Goal: Book appointment/travel/reservation

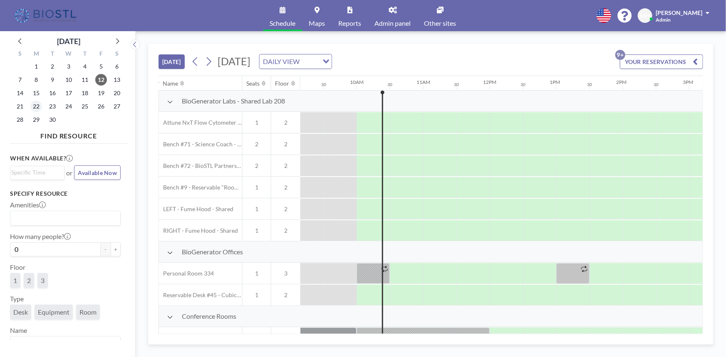
scroll to position [0, 632]
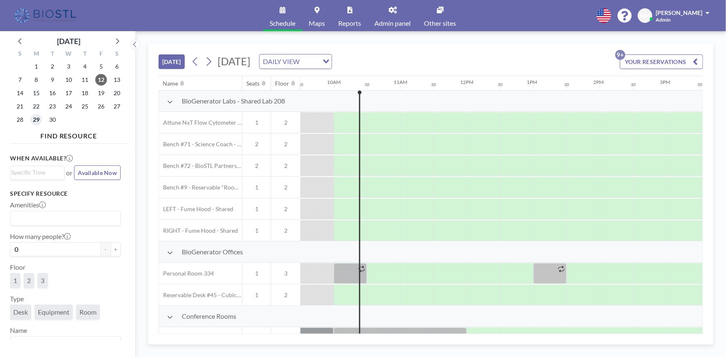
click at [37, 119] on span "29" at bounding box center [36, 120] width 12 height 12
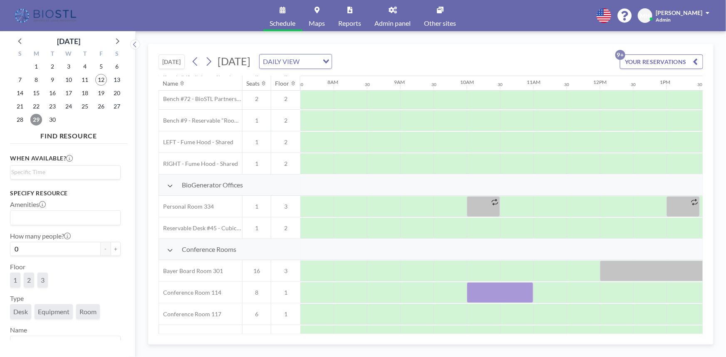
scroll to position [75, 499]
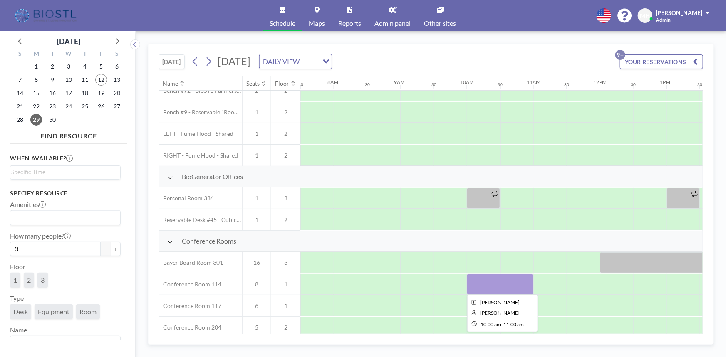
click at [503, 290] on div at bounding box center [500, 284] width 67 height 21
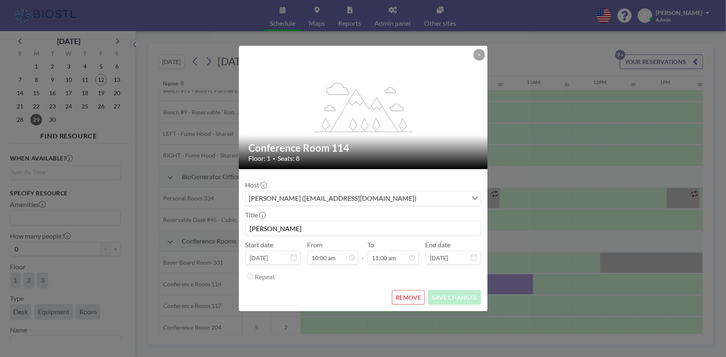
click at [416, 297] on button "REMOVE" at bounding box center [408, 297] width 33 height 15
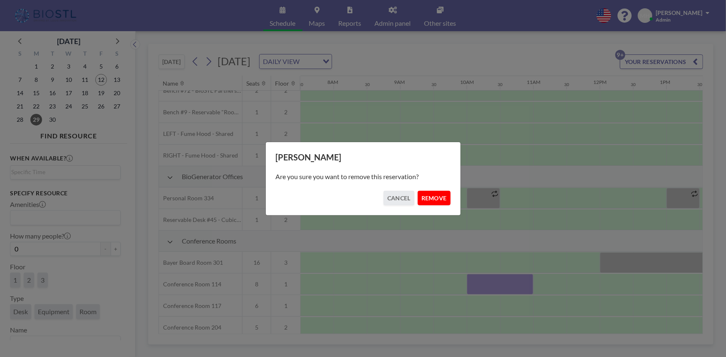
click at [442, 197] on button "REMOVE" at bounding box center [434, 198] width 33 height 15
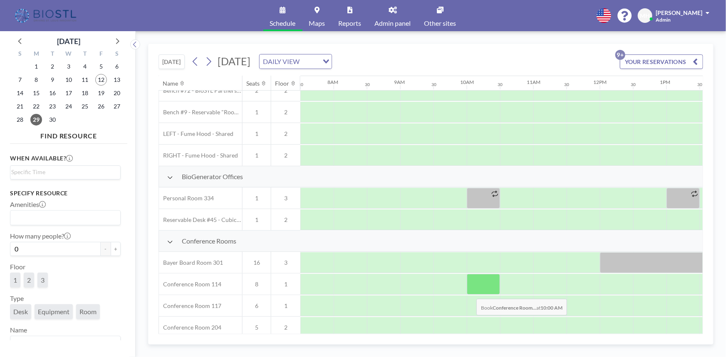
click at [470, 292] on div at bounding box center [483, 284] width 33 height 21
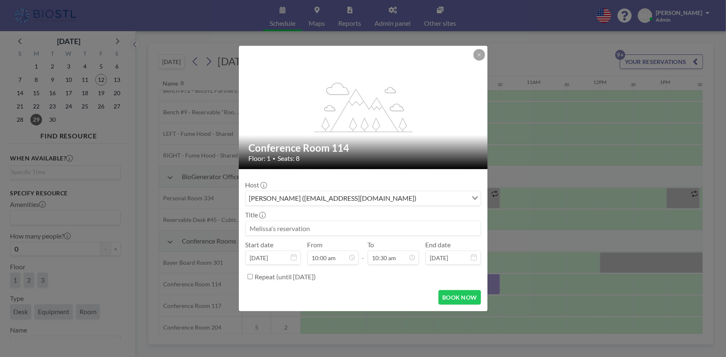
scroll to position [296, 0]
click at [305, 232] on input at bounding box center [363, 228] width 235 height 14
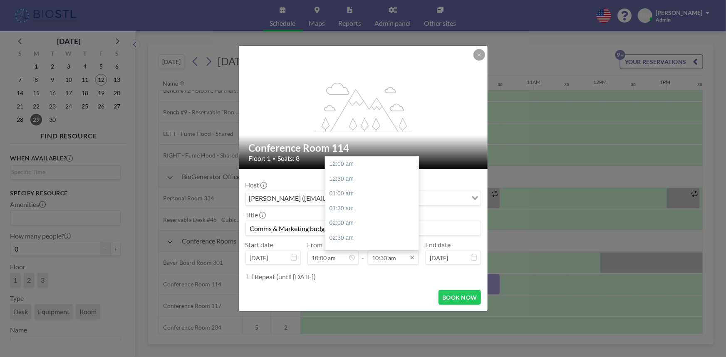
scroll to position [311, 0]
type input "Comms & Marketing budger review"
click at [352, 182] on div "11:00 am" at bounding box center [373, 178] width 97 height 15
type input "11:00 am"
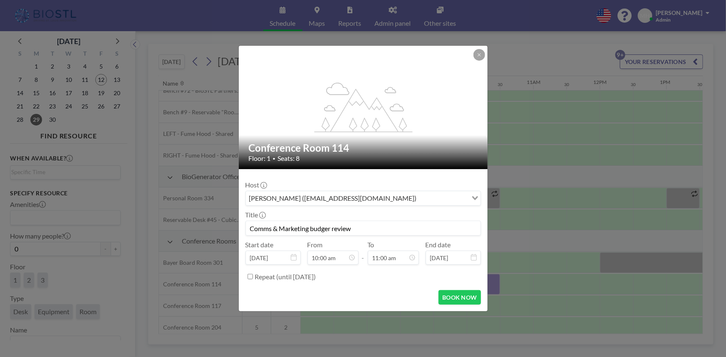
scroll to position [325, 0]
click at [442, 299] on button "BOOK NOW" at bounding box center [459, 297] width 42 height 15
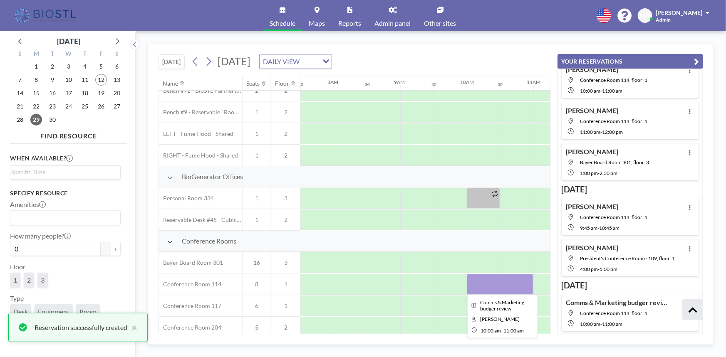
scroll to position [283, 0]
click at [501, 284] on div at bounding box center [500, 284] width 67 height 21
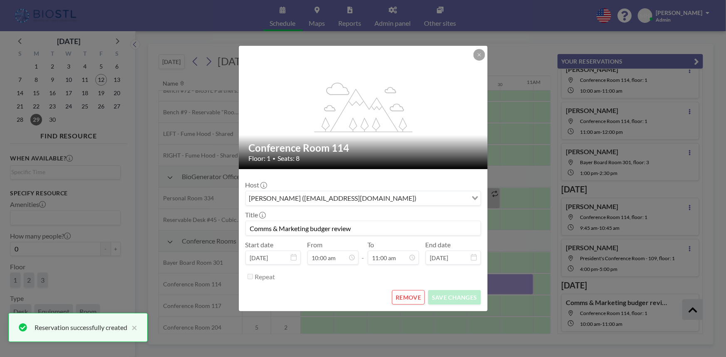
click at [324, 230] on input "Comms & Marketing budger review" at bounding box center [363, 228] width 235 height 14
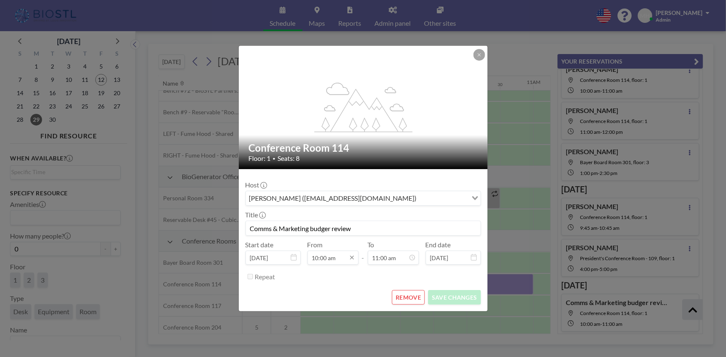
scroll to position [296, 0]
type input "Comms & Marketing budget review"
click at [448, 298] on button "SAVE CHANGES" at bounding box center [454, 297] width 52 height 15
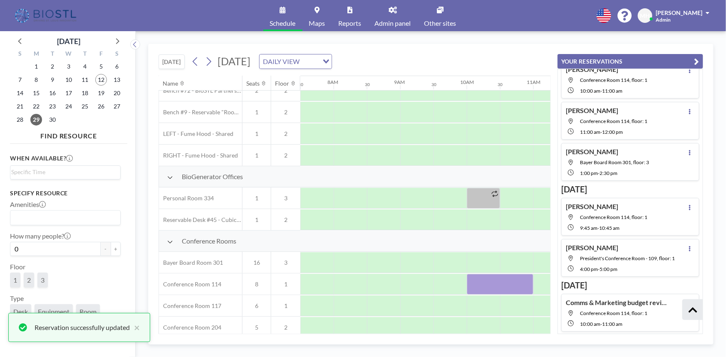
click at [696, 58] on icon "button" at bounding box center [696, 62] width 5 height 10
